Goal: Task Accomplishment & Management: Complete application form

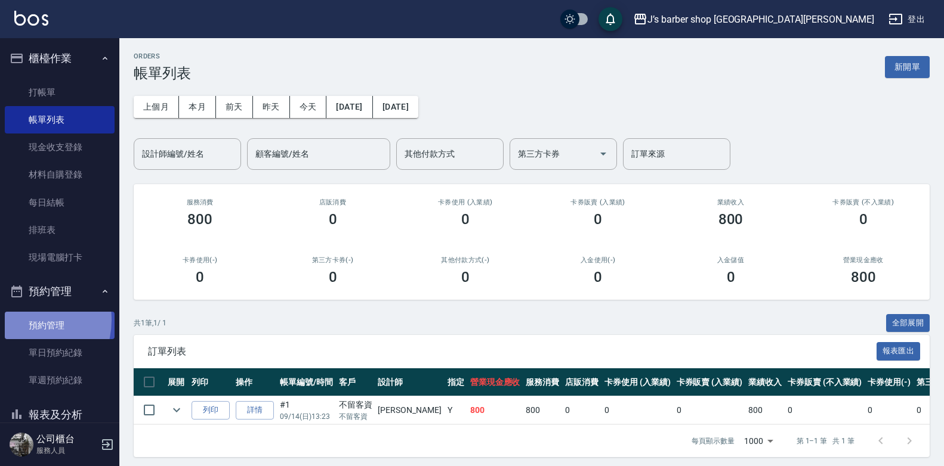
click at [24, 320] on link "預約管理" at bounding box center [60, 325] width 110 height 27
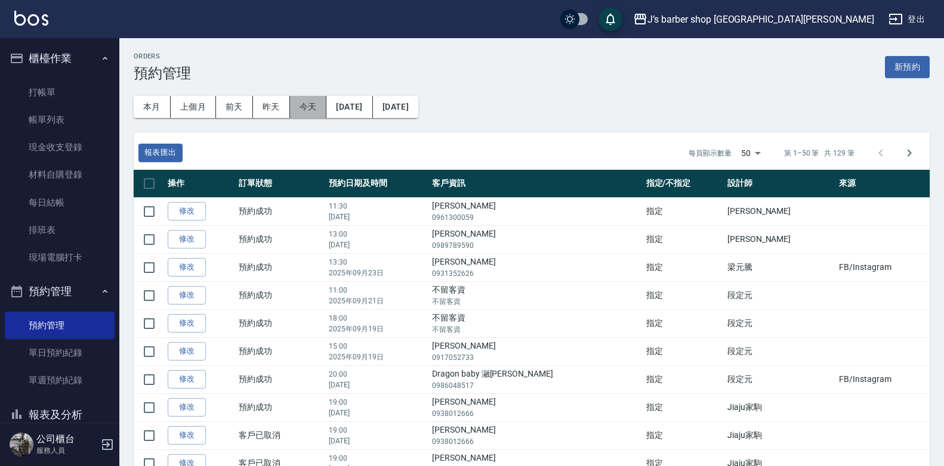
click at [313, 112] on button "今天" at bounding box center [308, 107] width 37 height 22
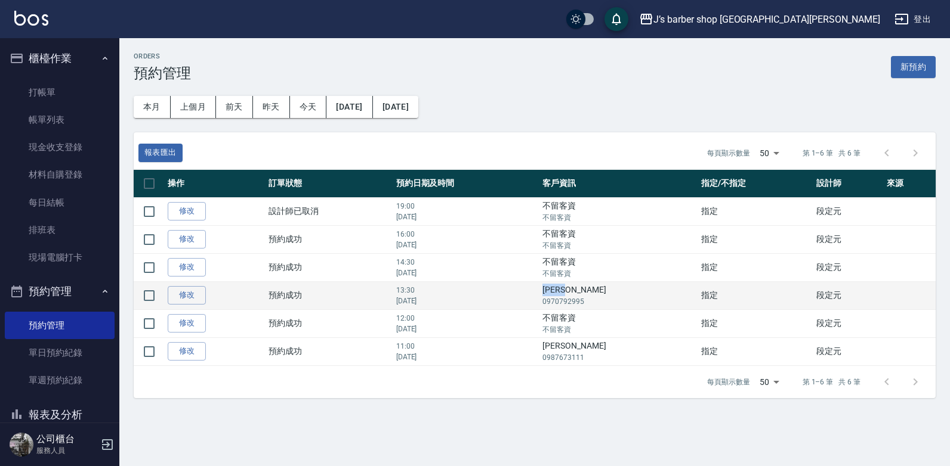
drag, startPoint x: 579, startPoint y: 290, endPoint x: 608, endPoint y: 290, distance: 29.8
click at [608, 290] on td "[PERSON_NAME] 0970792995" at bounding box center [618, 296] width 159 height 28
drag, startPoint x: 608, startPoint y: 290, endPoint x: 593, endPoint y: 287, distance: 15.8
copy td "[PERSON_NAME]"
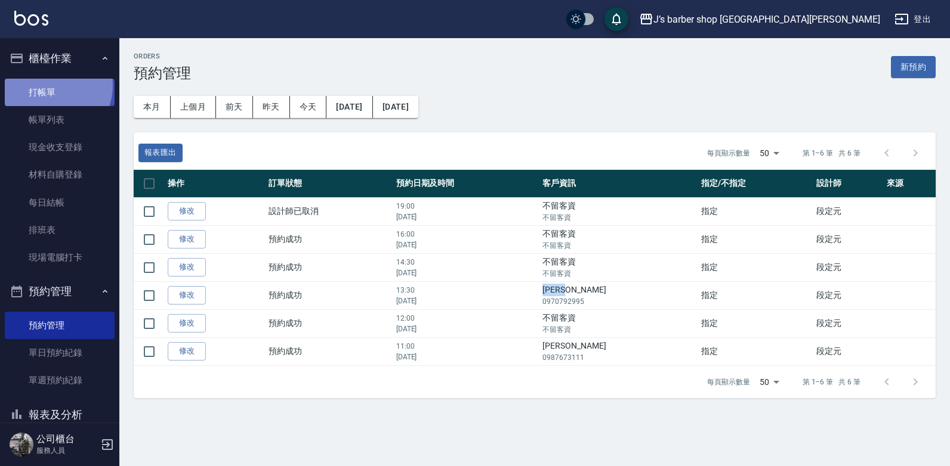
click at [48, 85] on link "打帳單" at bounding box center [60, 92] width 110 height 27
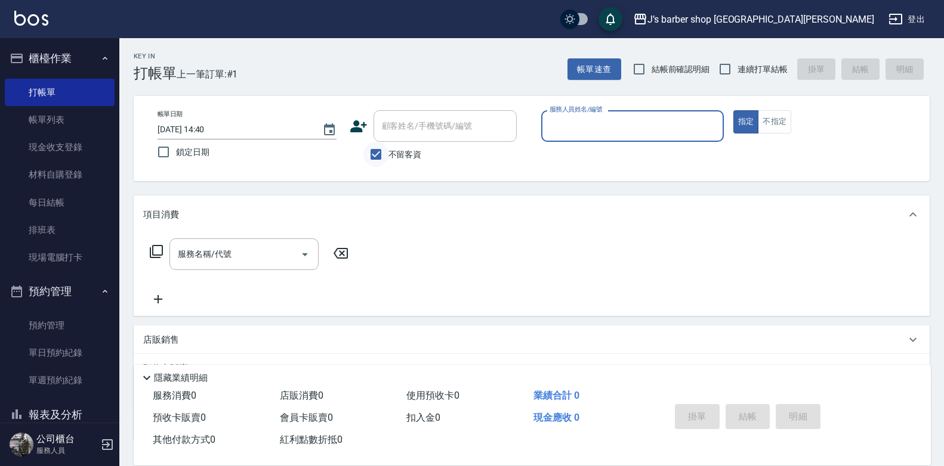
click at [383, 151] on input "不留客資" at bounding box center [375, 154] width 25 height 25
checkbox input "false"
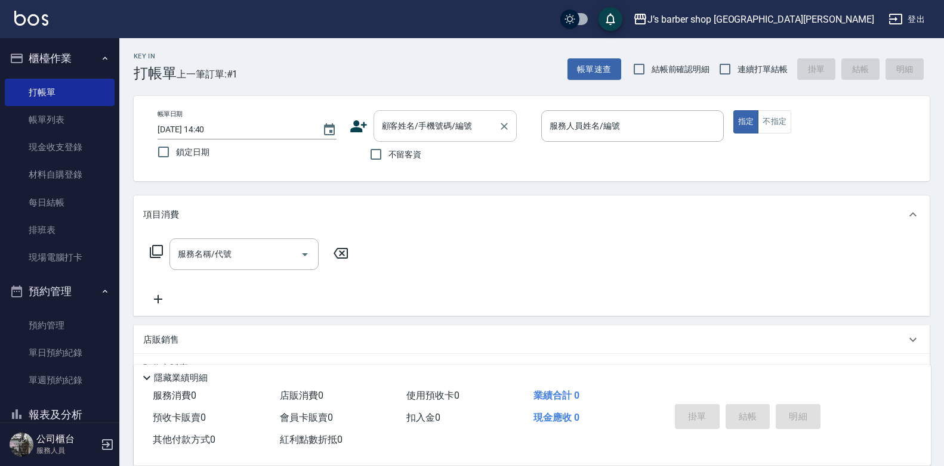
click at [403, 132] on input "顧客姓名/手機號碼/編號" at bounding box center [436, 126] width 115 height 21
paste input "[PERSON_NAME]"
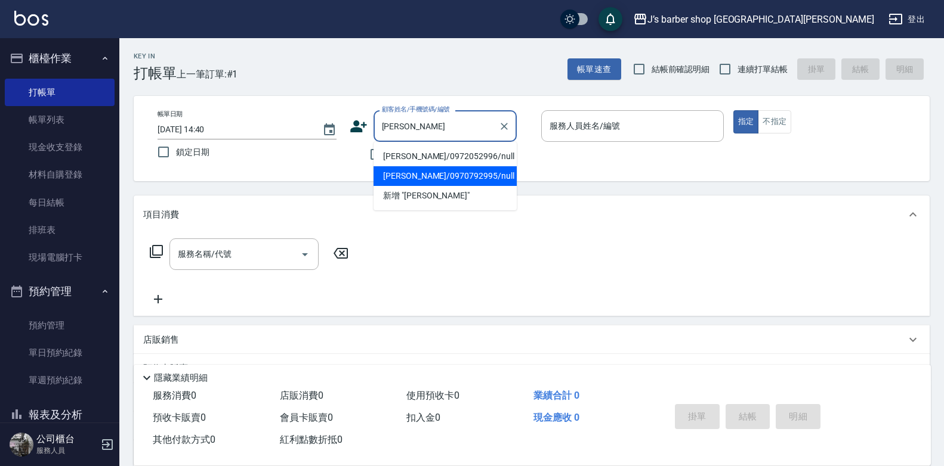
click at [478, 177] on li "[PERSON_NAME]/0970792995/null" at bounding box center [444, 176] width 143 height 20
type input "[PERSON_NAME]/0970792995/null"
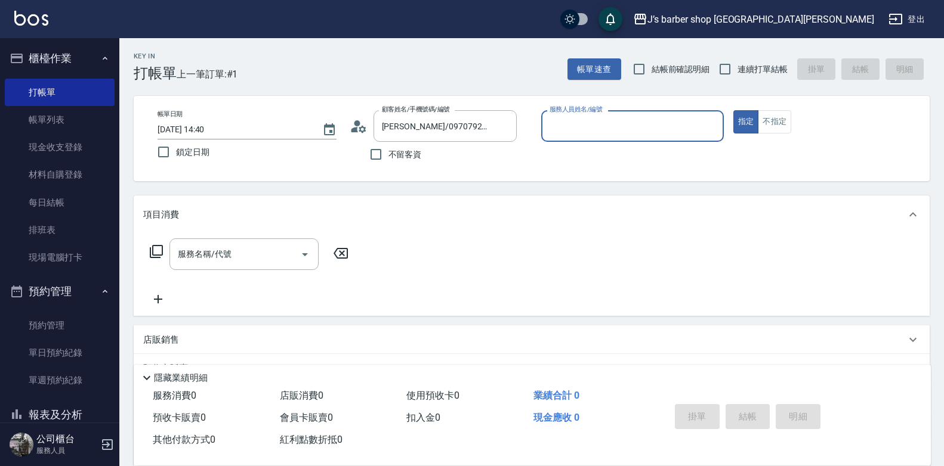
click at [600, 126] on input "服務人員姓名/編號" at bounding box center [632, 126] width 172 height 21
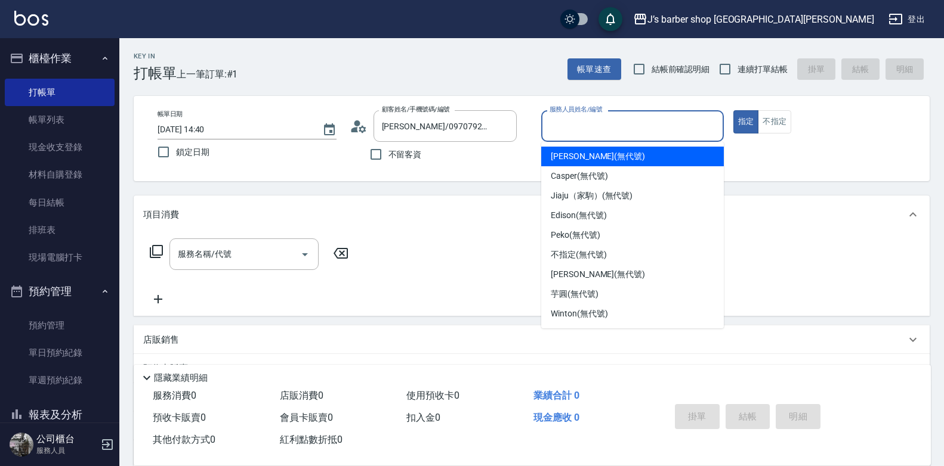
click at [604, 157] on span "[PERSON_NAME] (無代號)" at bounding box center [597, 156] width 94 height 13
type input "[PERSON_NAME](無代號)"
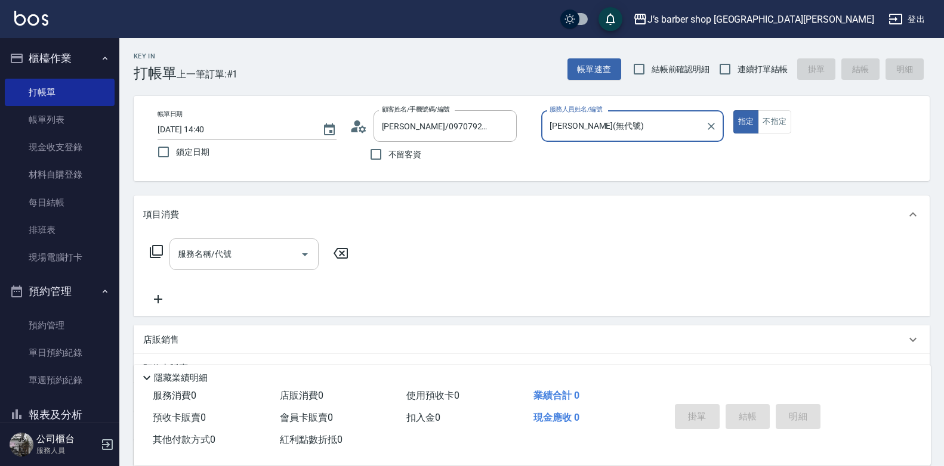
click at [252, 268] on div "服務名稱/代號" at bounding box center [243, 255] width 149 height 32
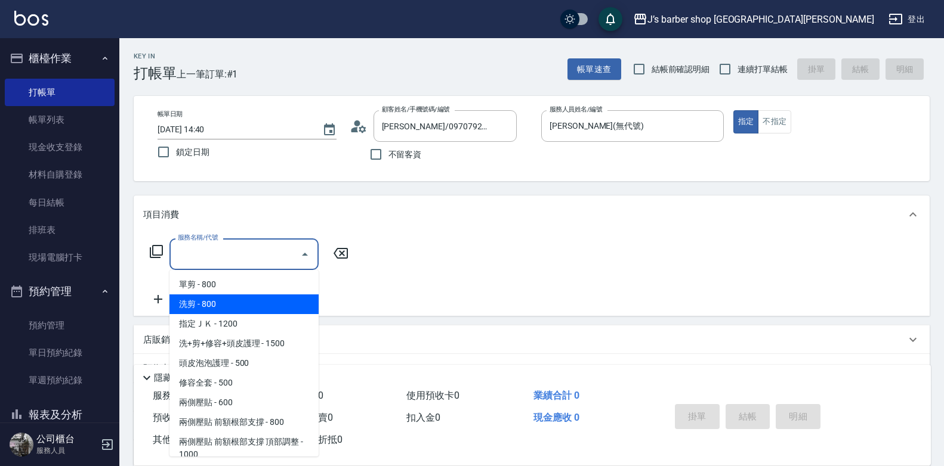
click at [243, 304] on span "洗剪 - 800" at bounding box center [243, 305] width 149 height 20
type input "洗剪(101)"
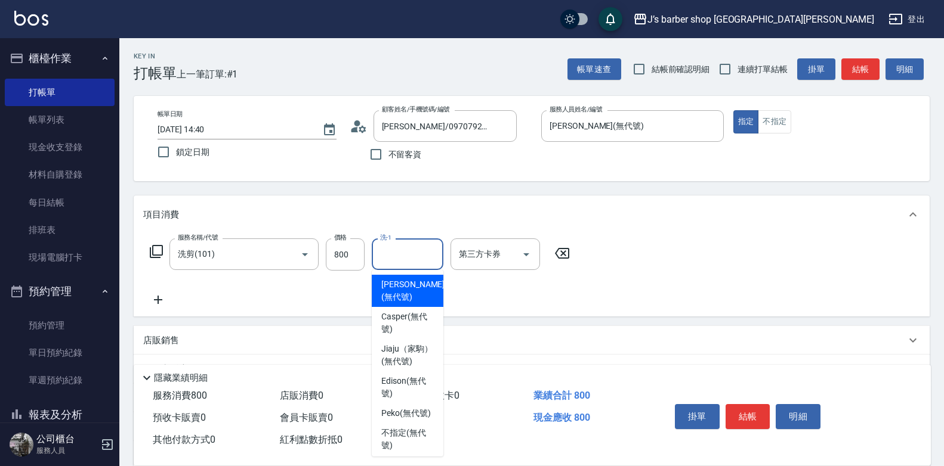
click at [410, 256] on input "洗-1" at bounding box center [407, 254] width 61 height 21
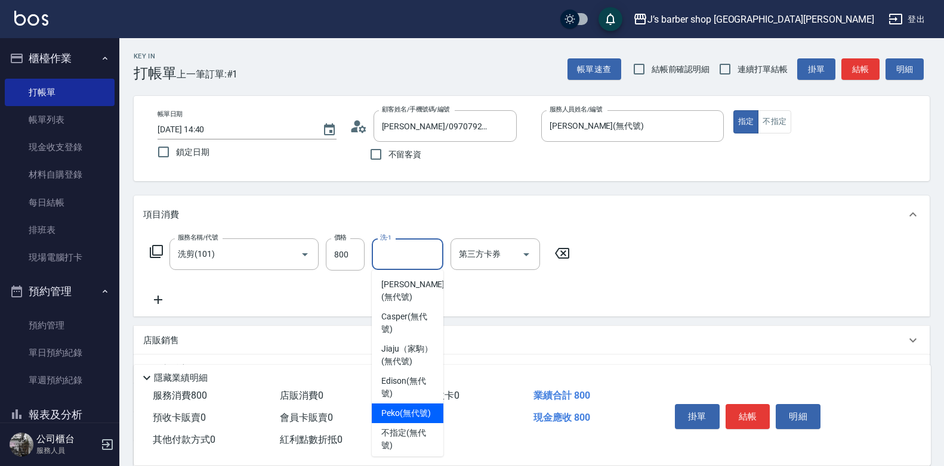
click at [415, 420] on span "Peko (無代號)" at bounding box center [406, 413] width 50 height 13
type input "Peko(無代號)"
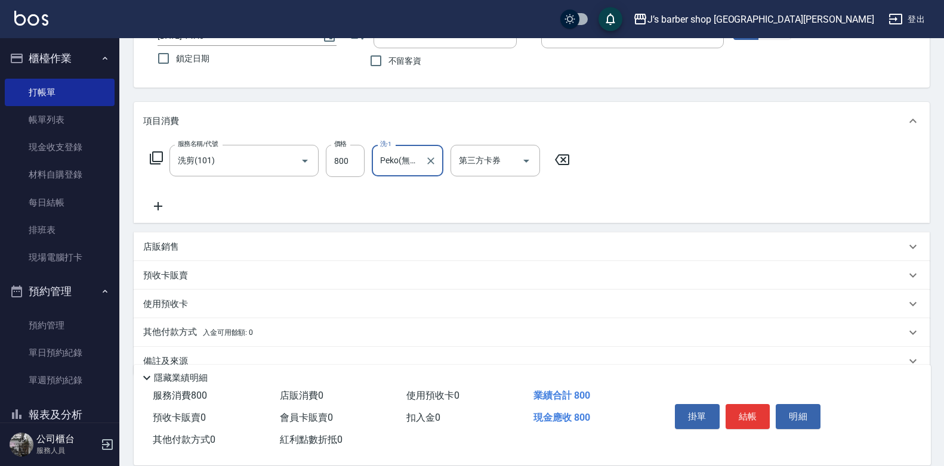
scroll to position [117, 0]
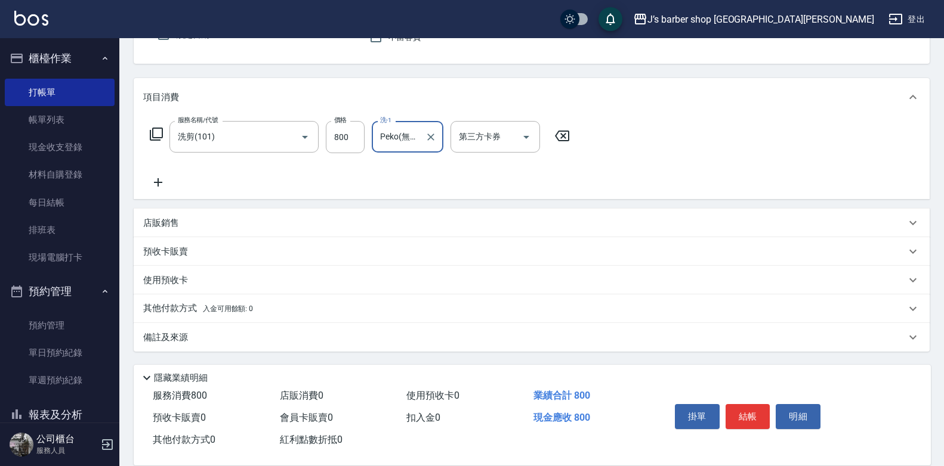
click at [227, 332] on div "備註及來源" at bounding box center [524, 338] width 762 height 13
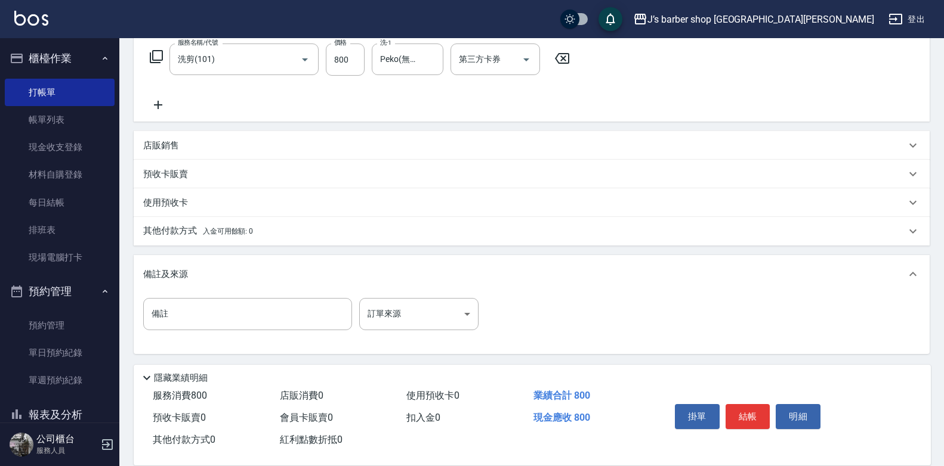
scroll to position [197, 0]
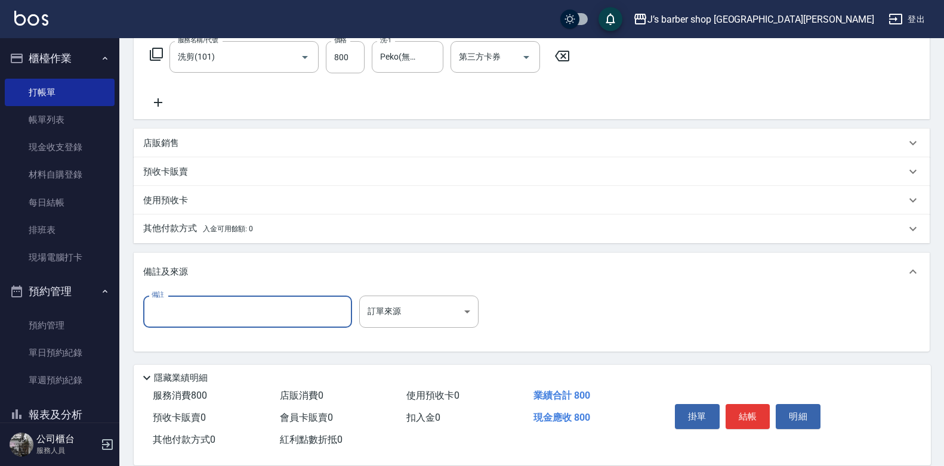
click at [312, 313] on input "備註" at bounding box center [247, 312] width 209 height 32
type input "5"
type input "轉帳"
click at [678, 323] on div "備註 轉帳 備註 訂單來源 ​ 訂單來源" at bounding box center [531, 319] width 777 height 47
click at [348, 132] on div "店販銷售" at bounding box center [532, 143] width 796 height 29
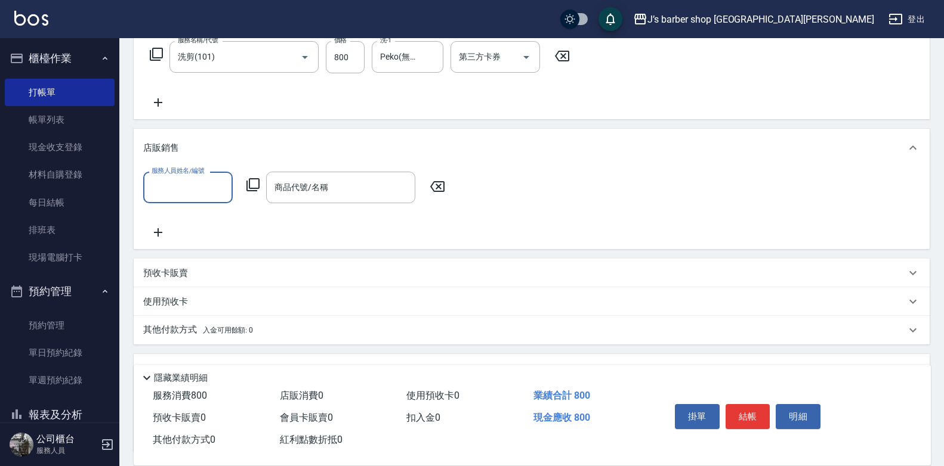
scroll to position [0, 0]
click at [351, 149] on div "店販銷售" at bounding box center [524, 148] width 762 height 13
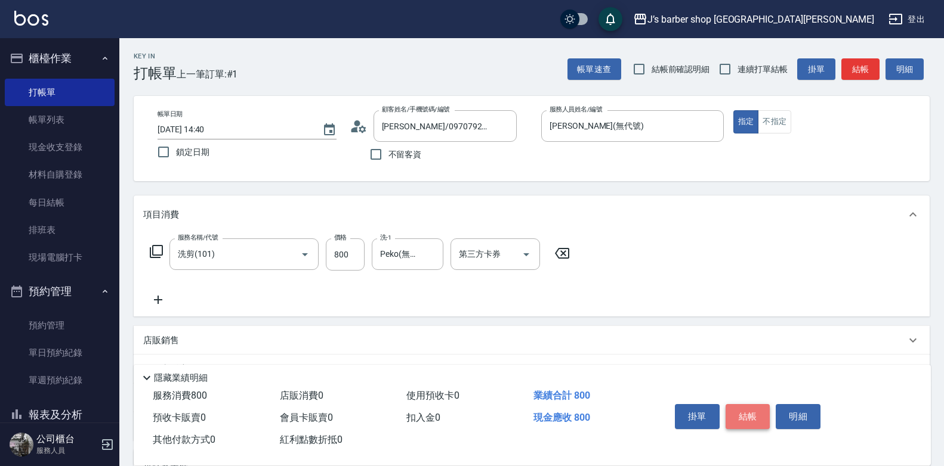
click at [754, 415] on button "結帳" at bounding box center [747, 416] width 45 height 25
